Goal: Transaction & Acquisition: Obtain resource

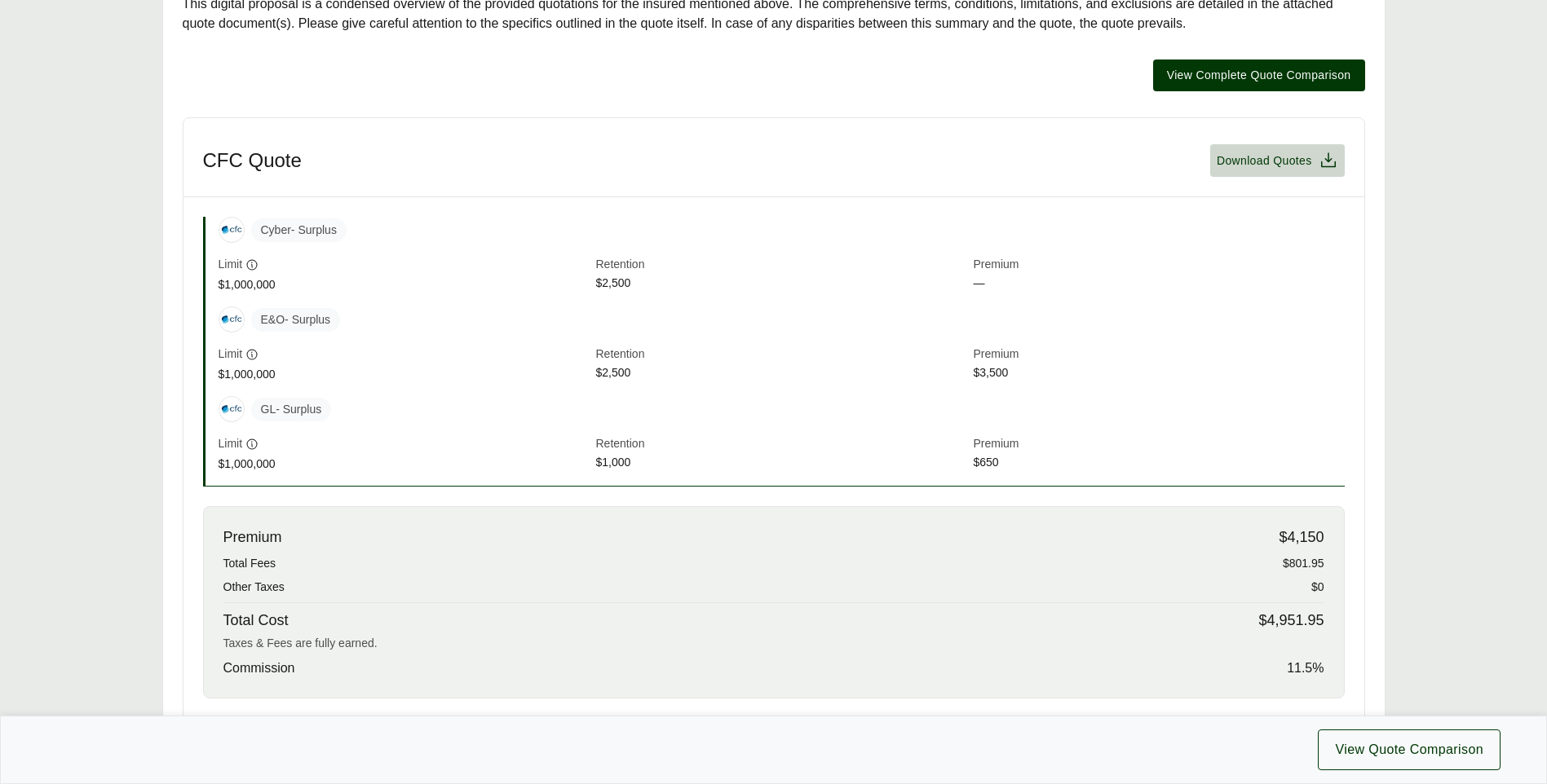
scroll to position [248, 0]
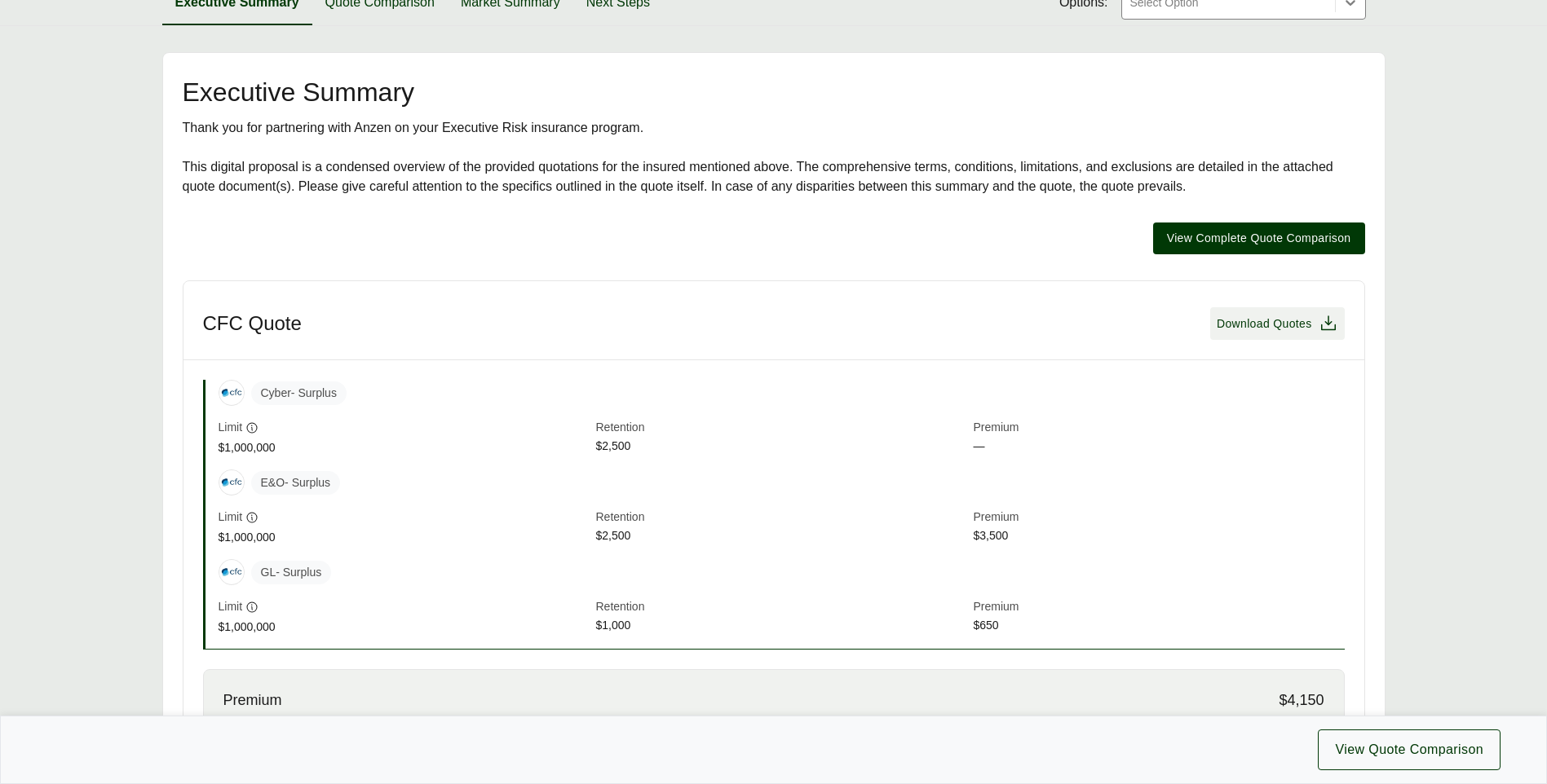
click at [1263, 329] on span "Download Quotes" at bounding box center [1263, 324] width 95 height 18
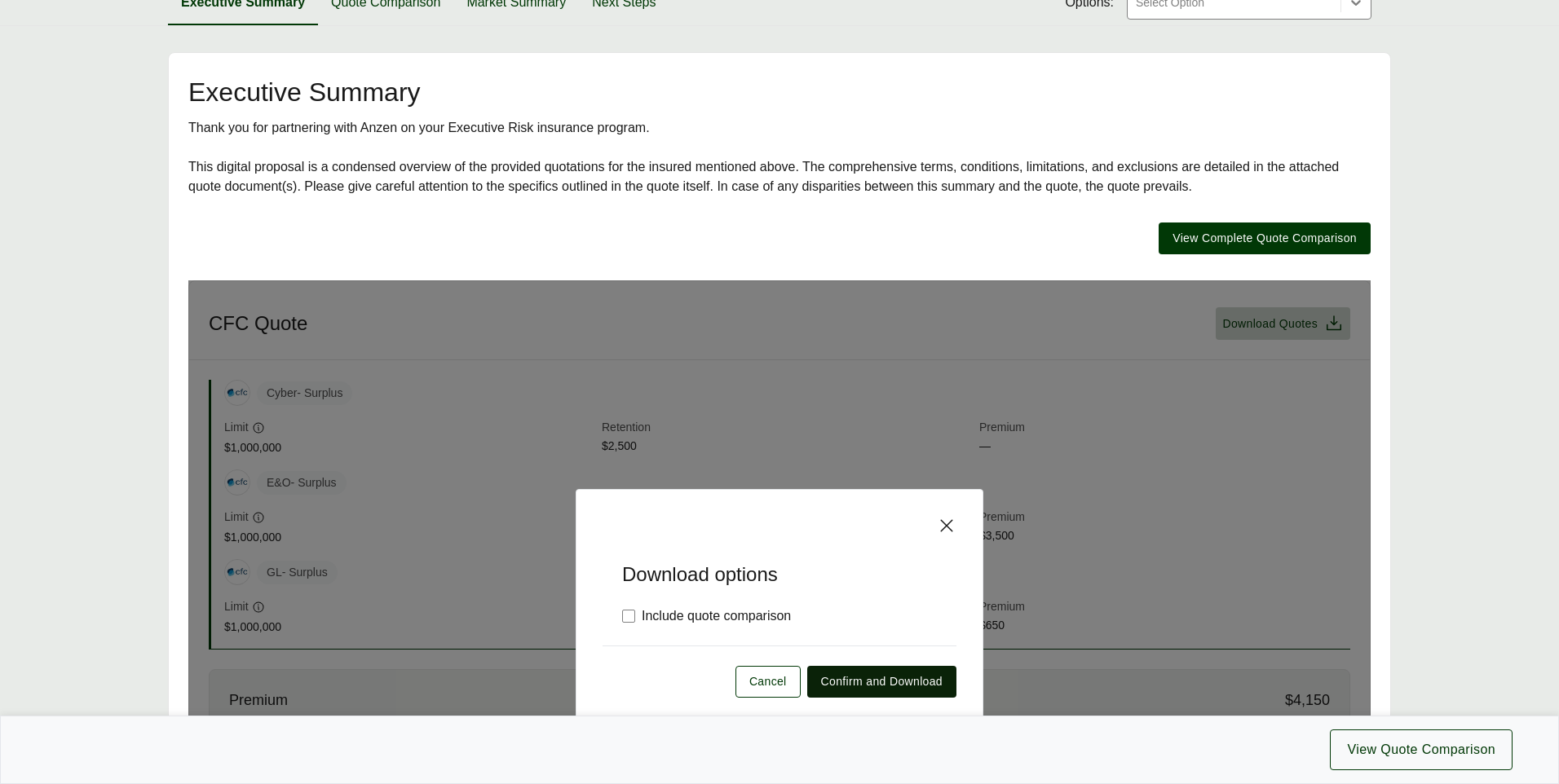
click at [876, 691] on span "Confirm and Download" at bounding box center [882, 681] width 122 height 18
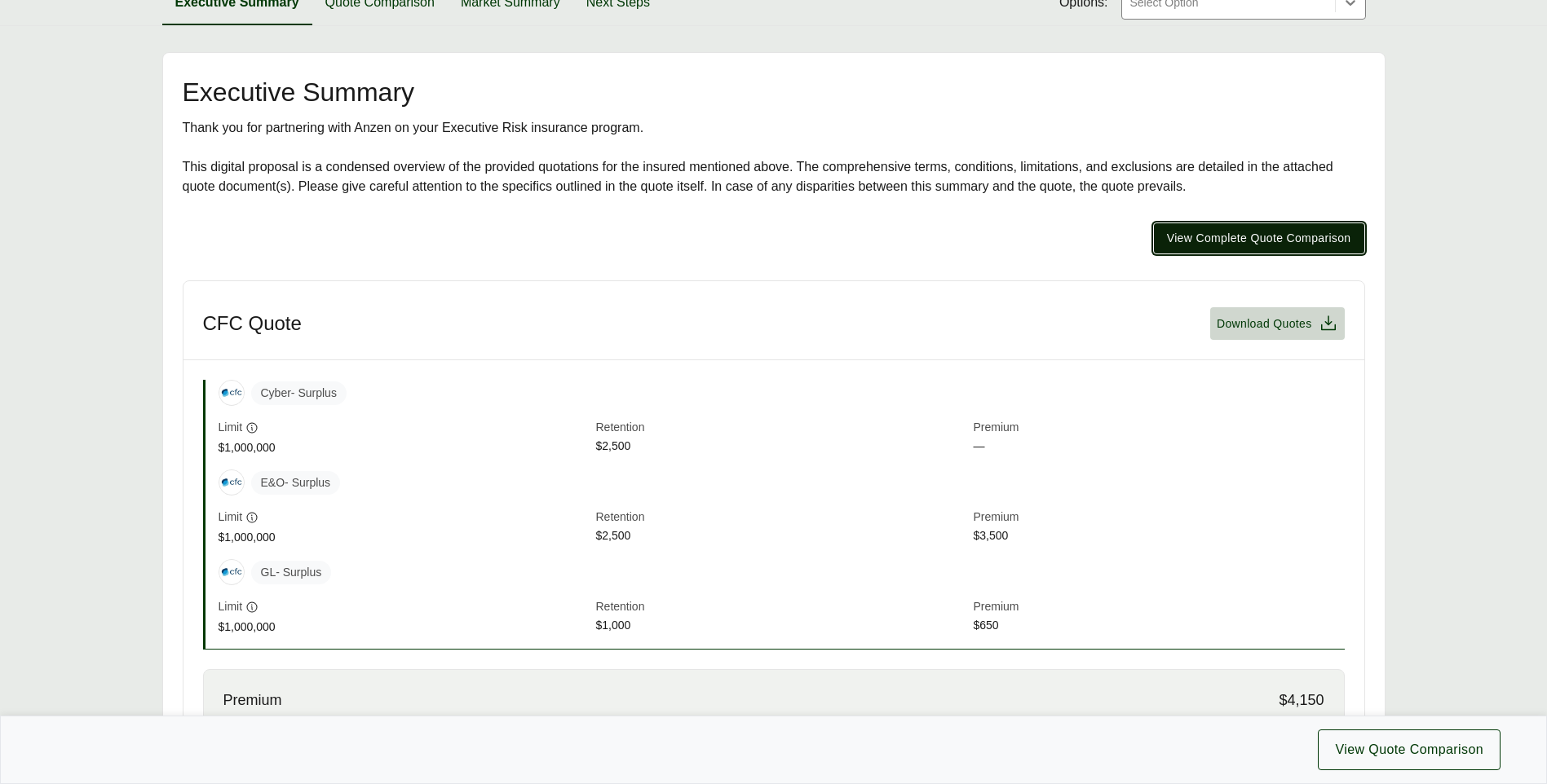
click at [1313, 246] on span "View Complete Quote Comparison" at bounding box center [1259, 238] width 185 height 18
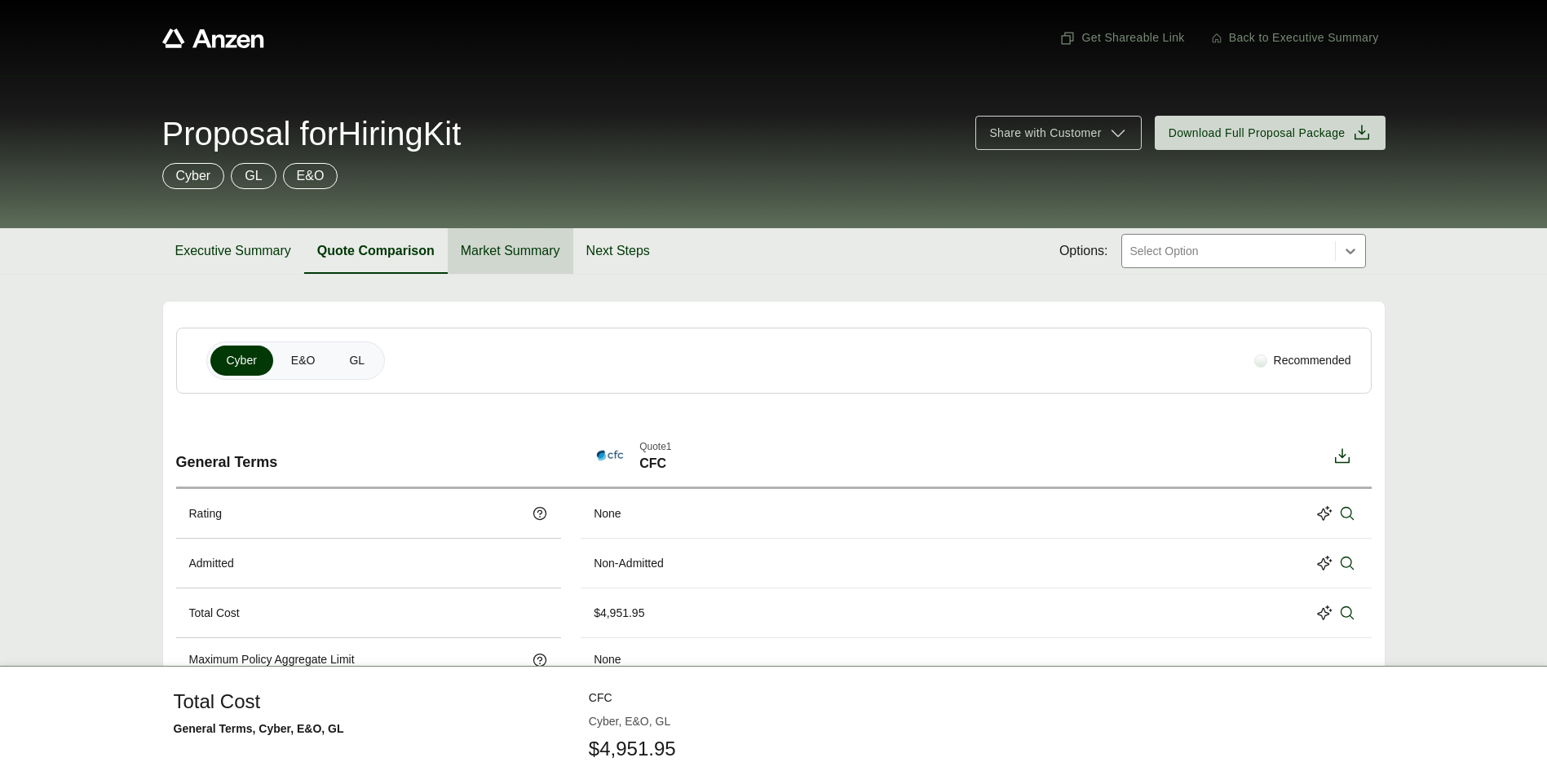
click at [518, 254] on button "Market Summary" at bounding box center [511, 250] width 126 height 45
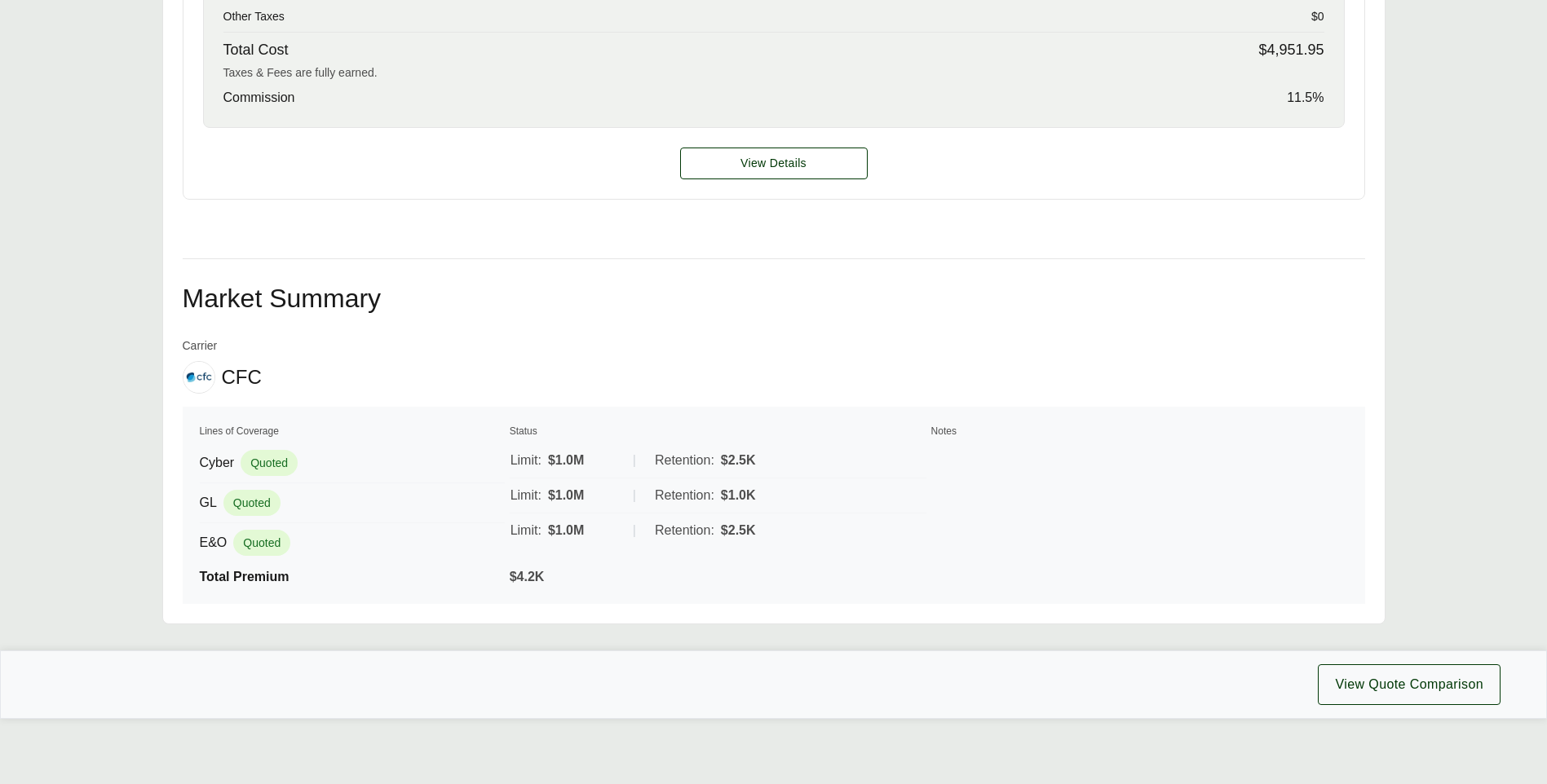
scroll to position [738, 0]
